Goal: Information Seeking & Learning: Learn about a topic

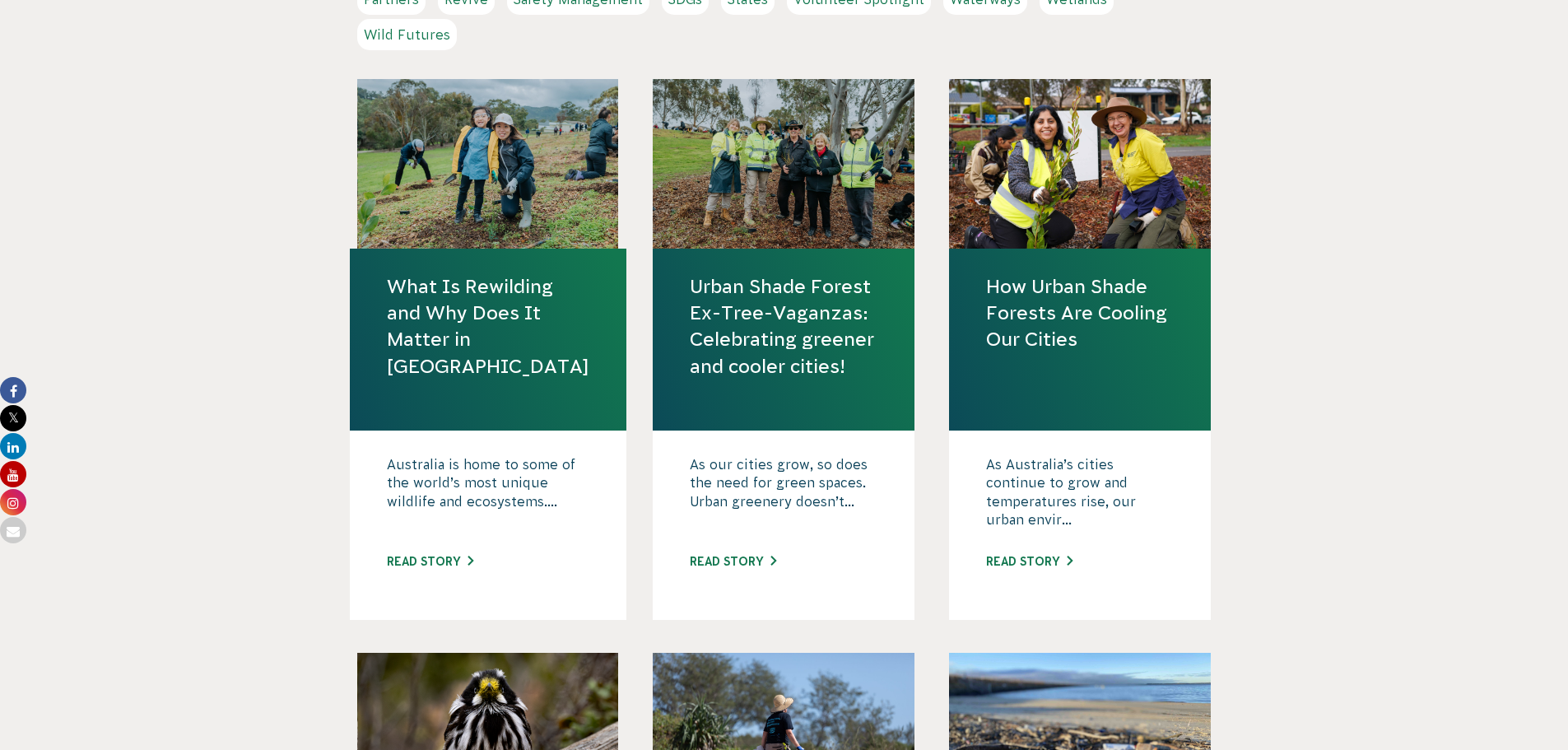
scroll to position [658, 0]
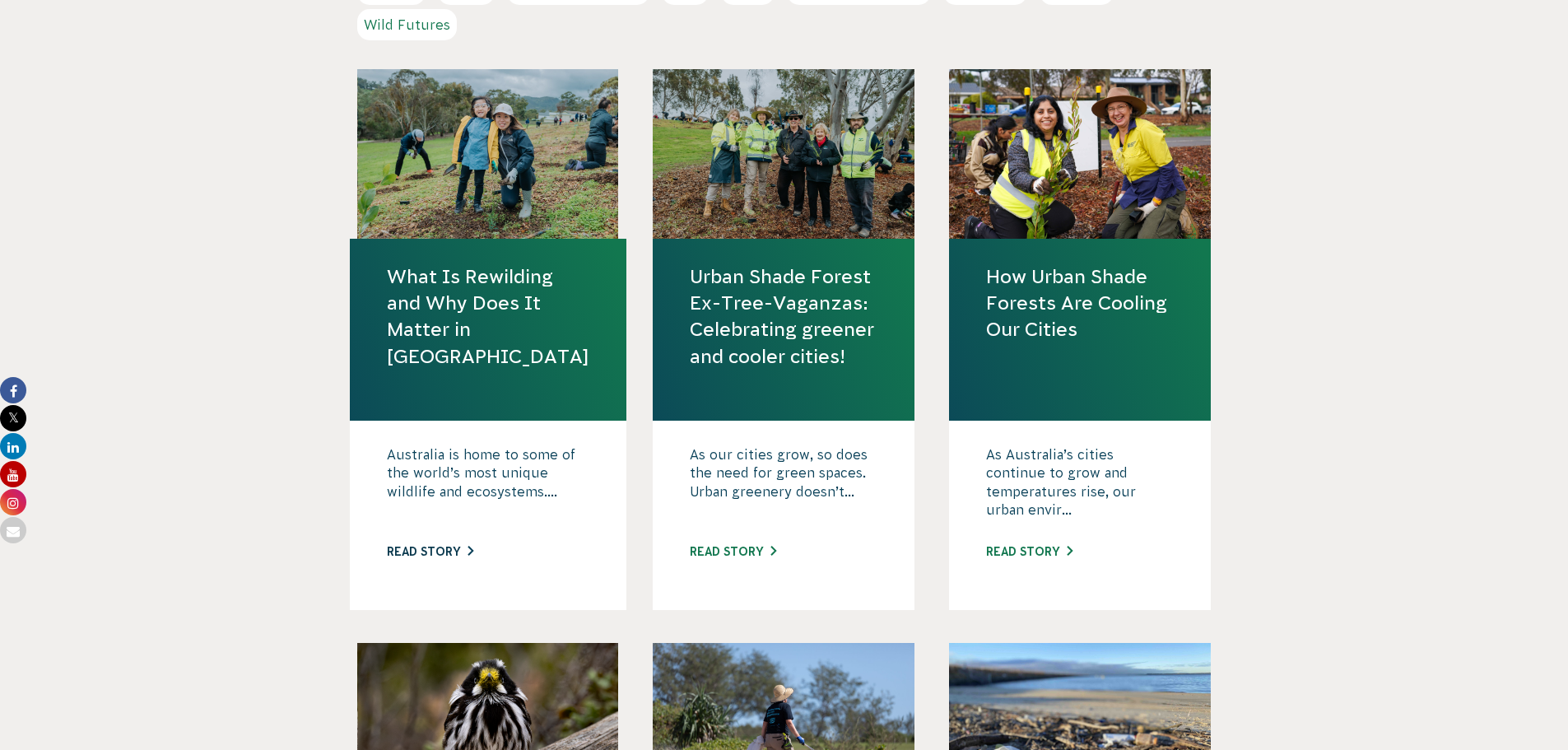
click at [466, 550] on link "Read story" at bounding box center [430, 551] width 87 height 13
click at [750, 550] on link "Read story" at bounding box center [733, 551] width 87 height 13
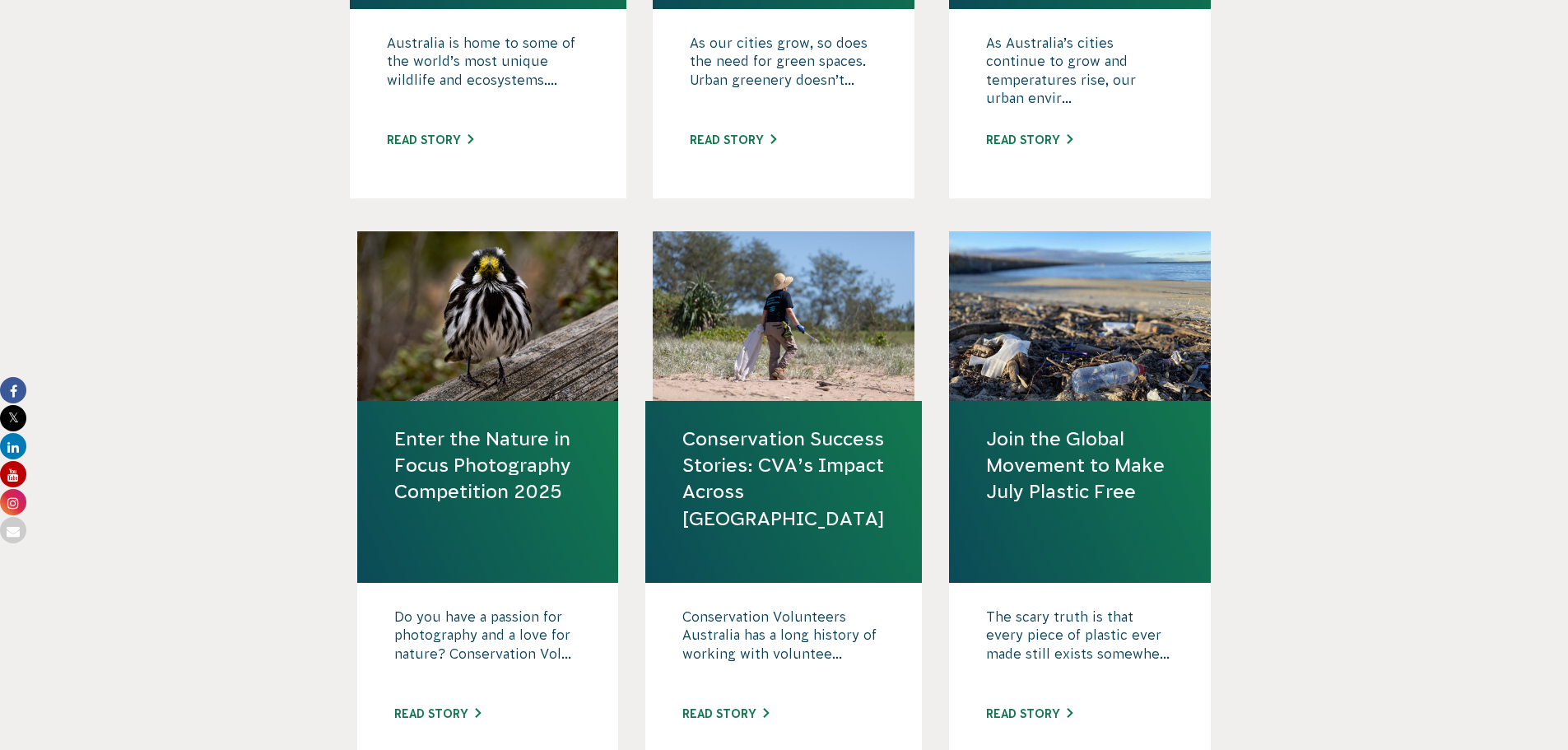
scroll to position [1481, 0]
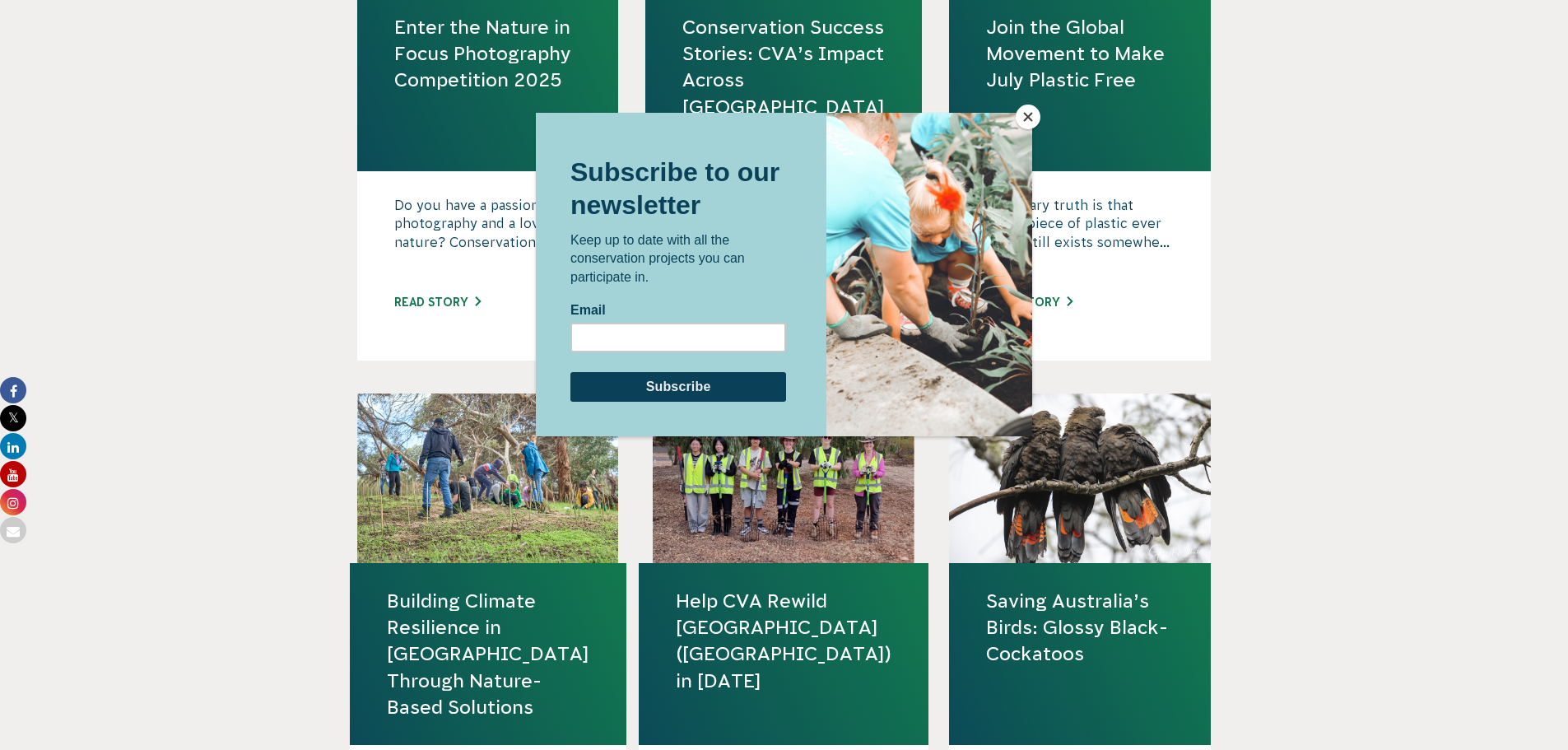
click at [1023, 107] on button "Close" at bounding box center [1028, 116] width 25 height 25
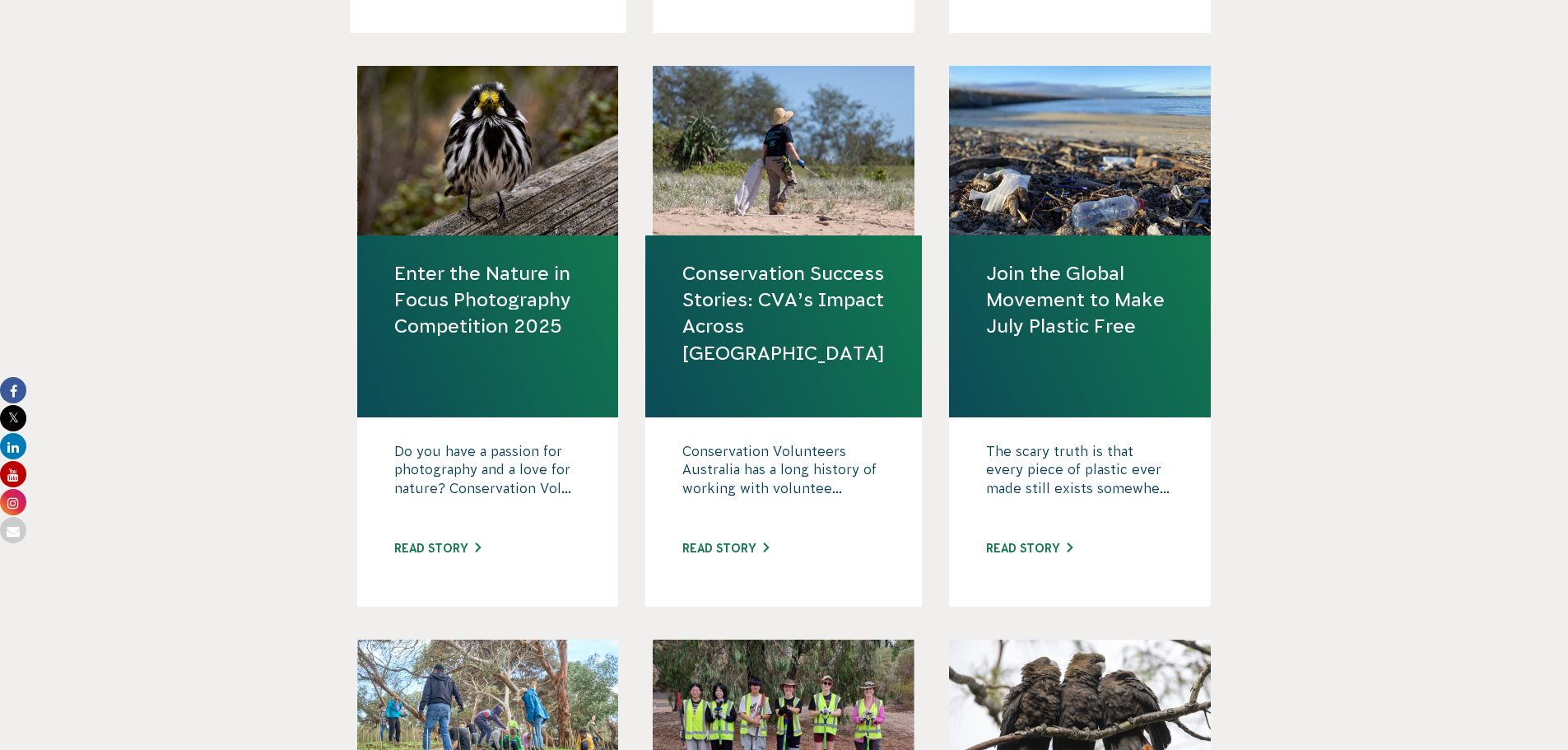
scroll to position [1234, 0]
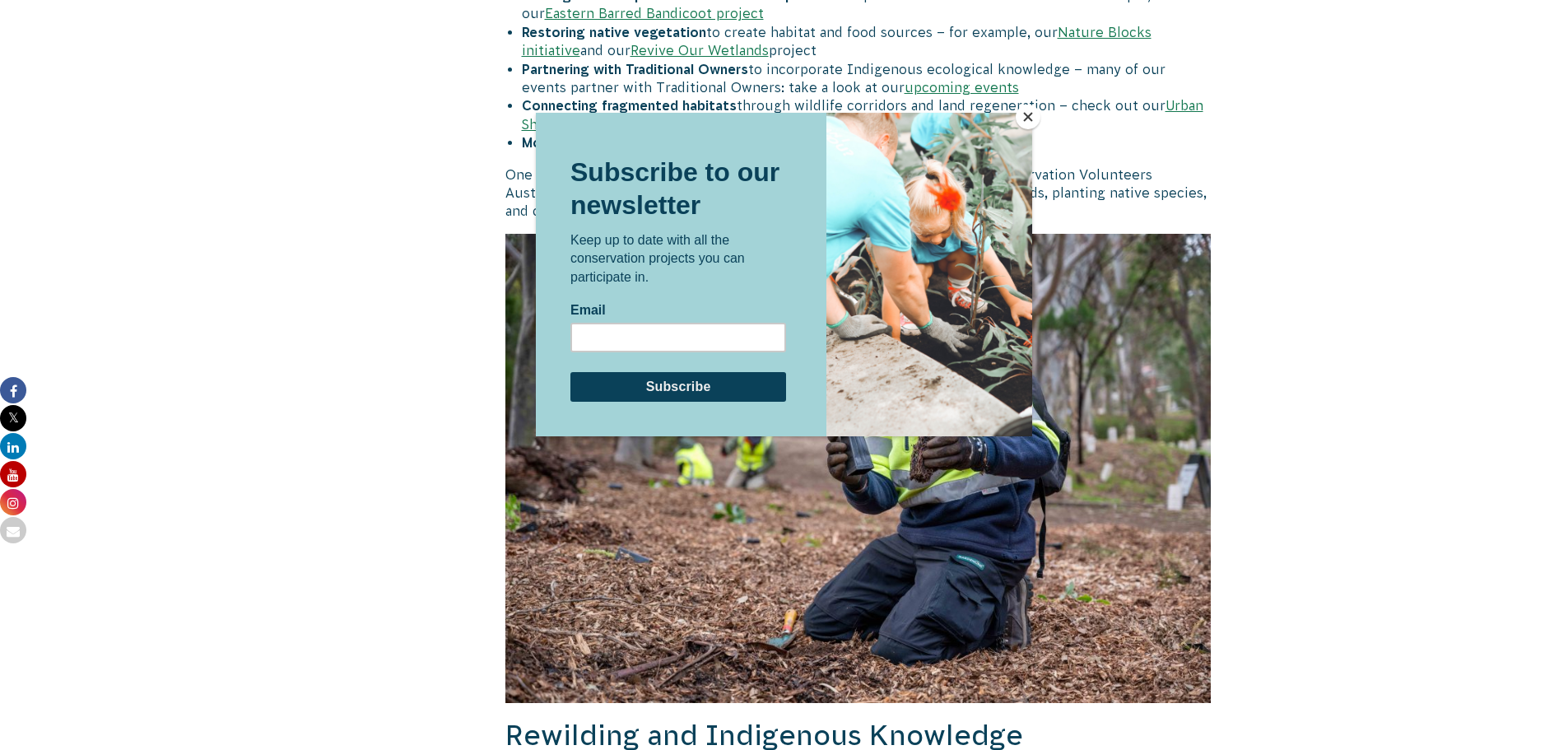
scroll to position [2797, 0]
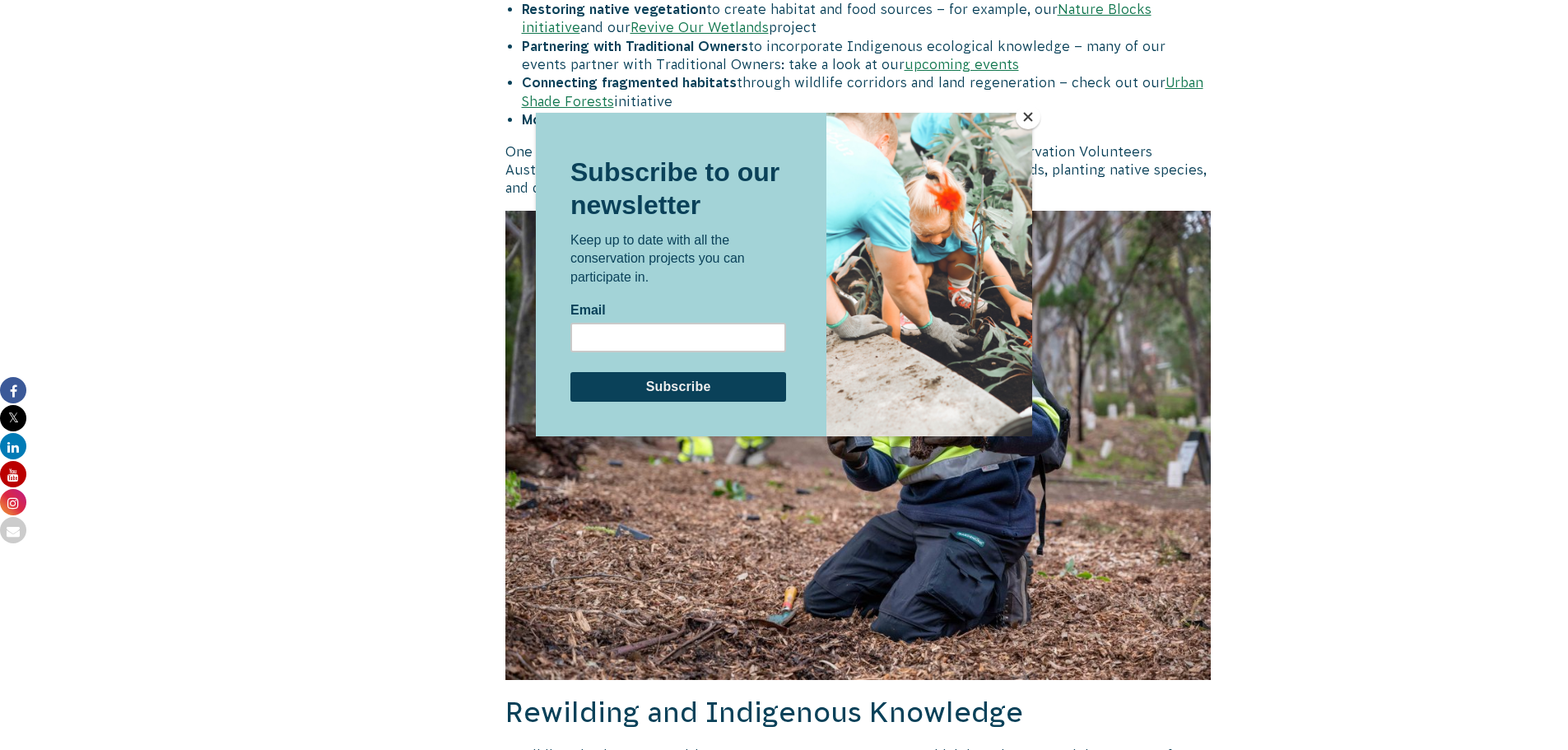
click at [1034, 110] on button "Close" at bounding box center [1028, 116] width 25 height 25
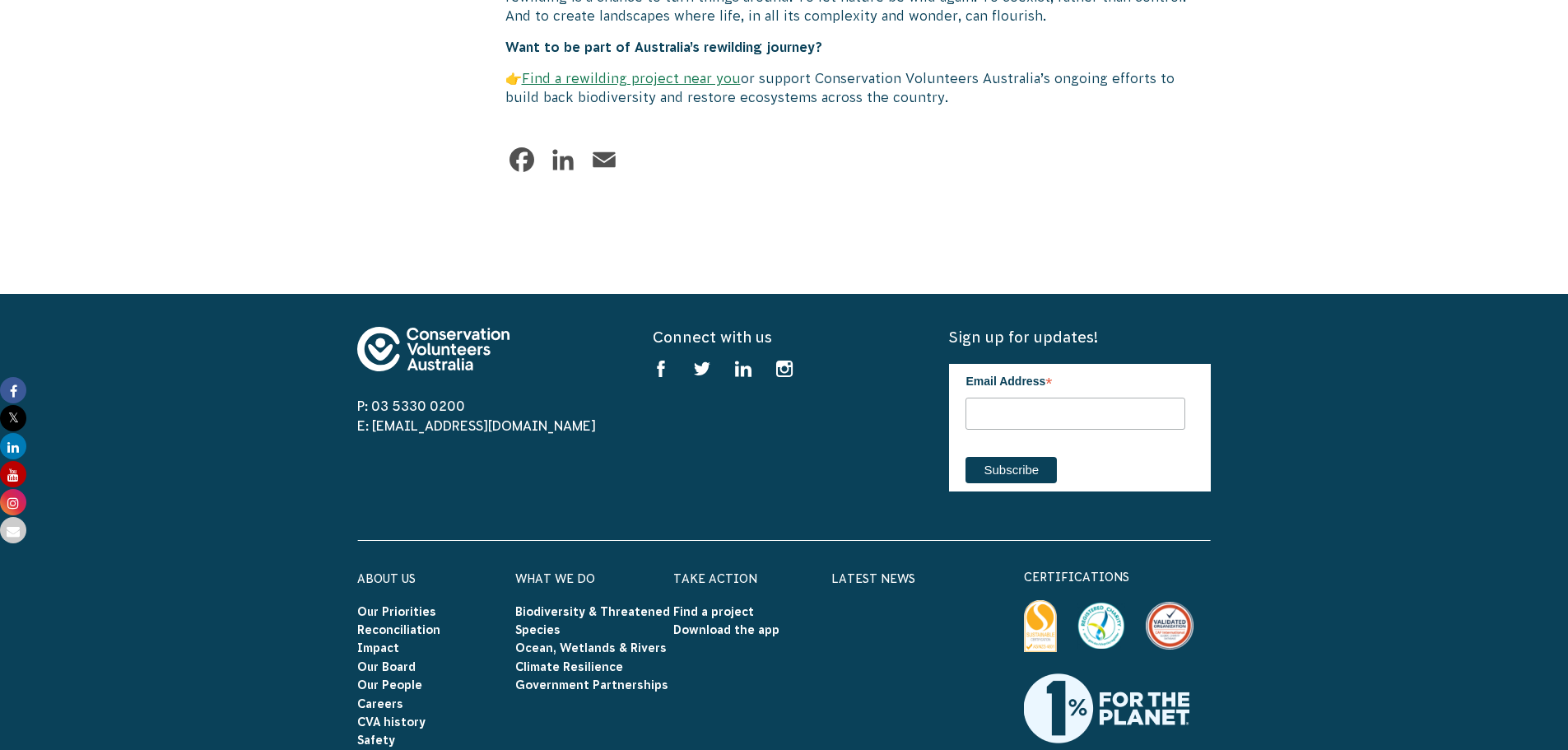
scroll to position [4855, 0]
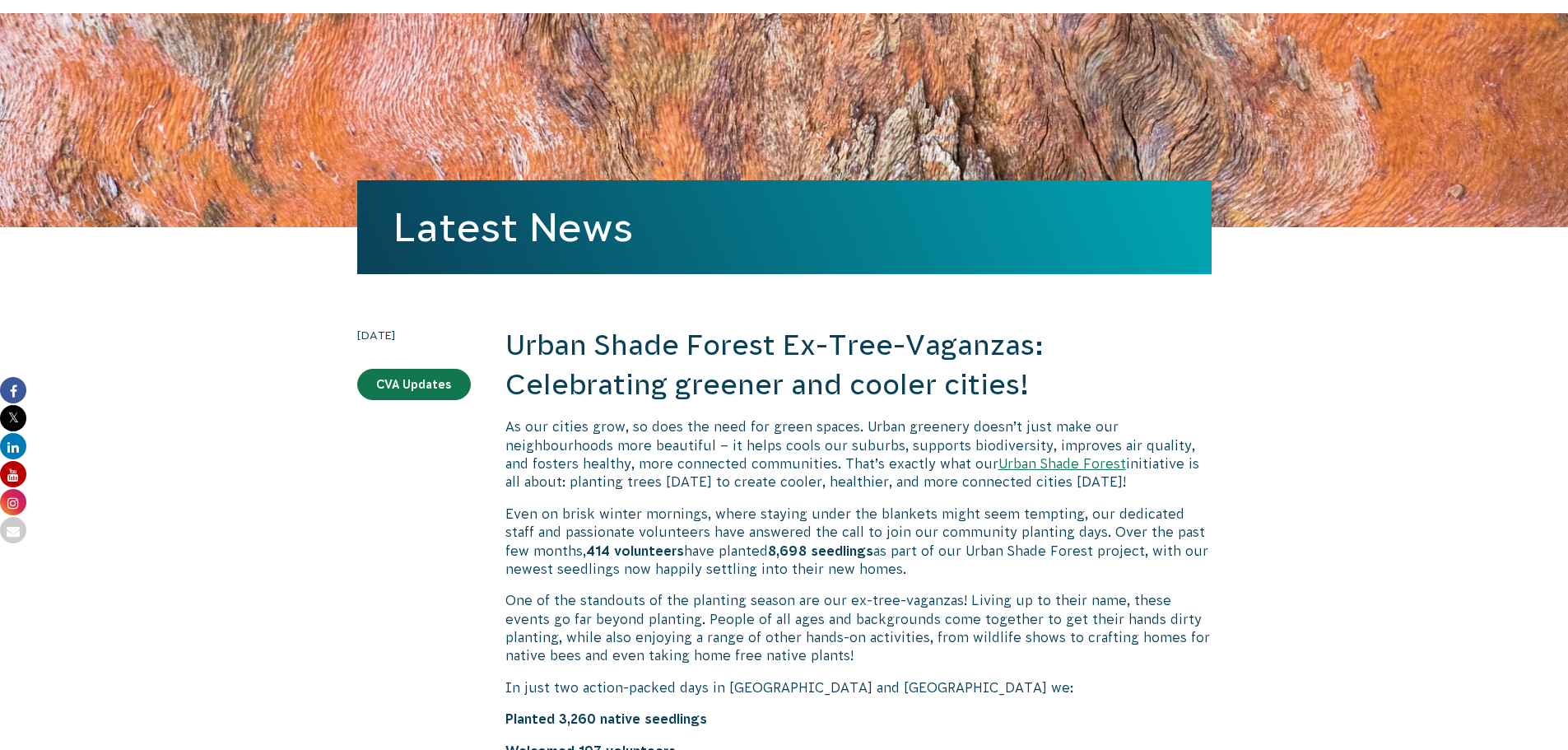
scroll to position [329, 0]
